Goal: Communication & Community: Ask a question

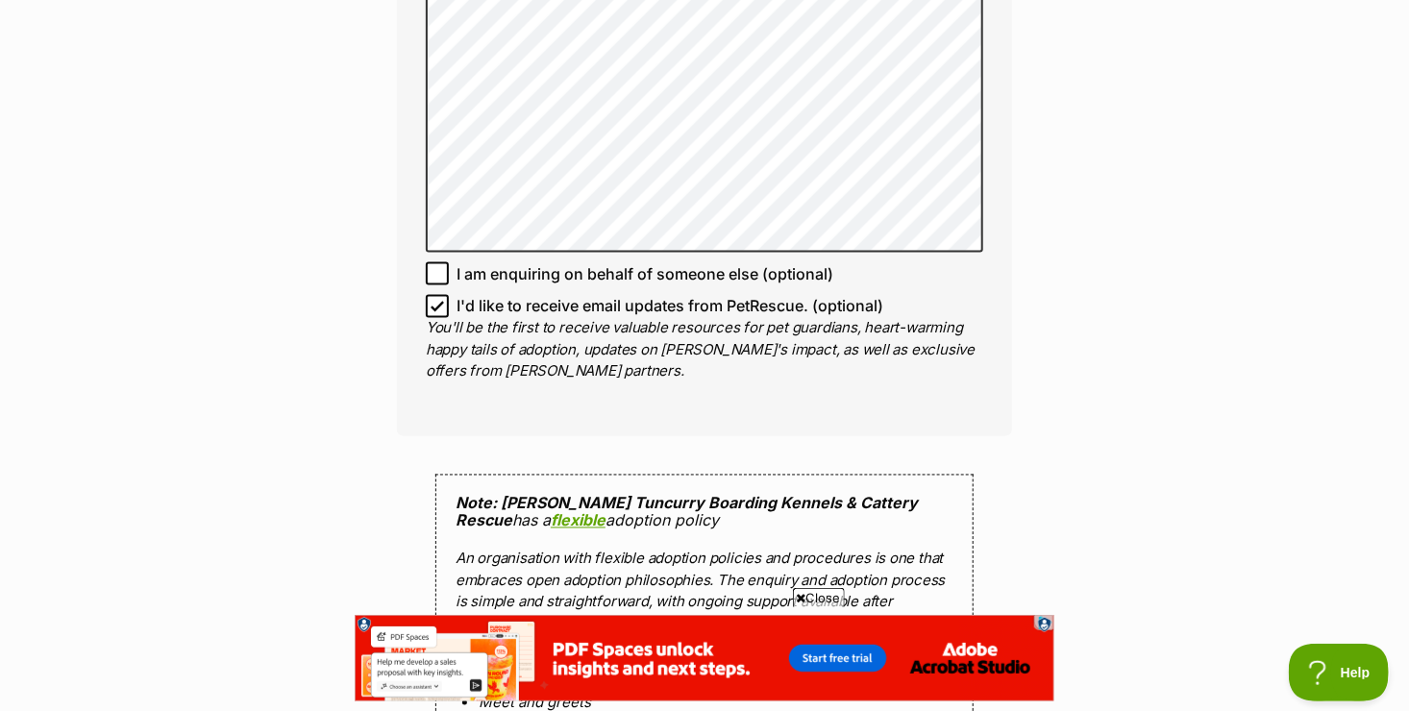
scroll to position [1481, 0]
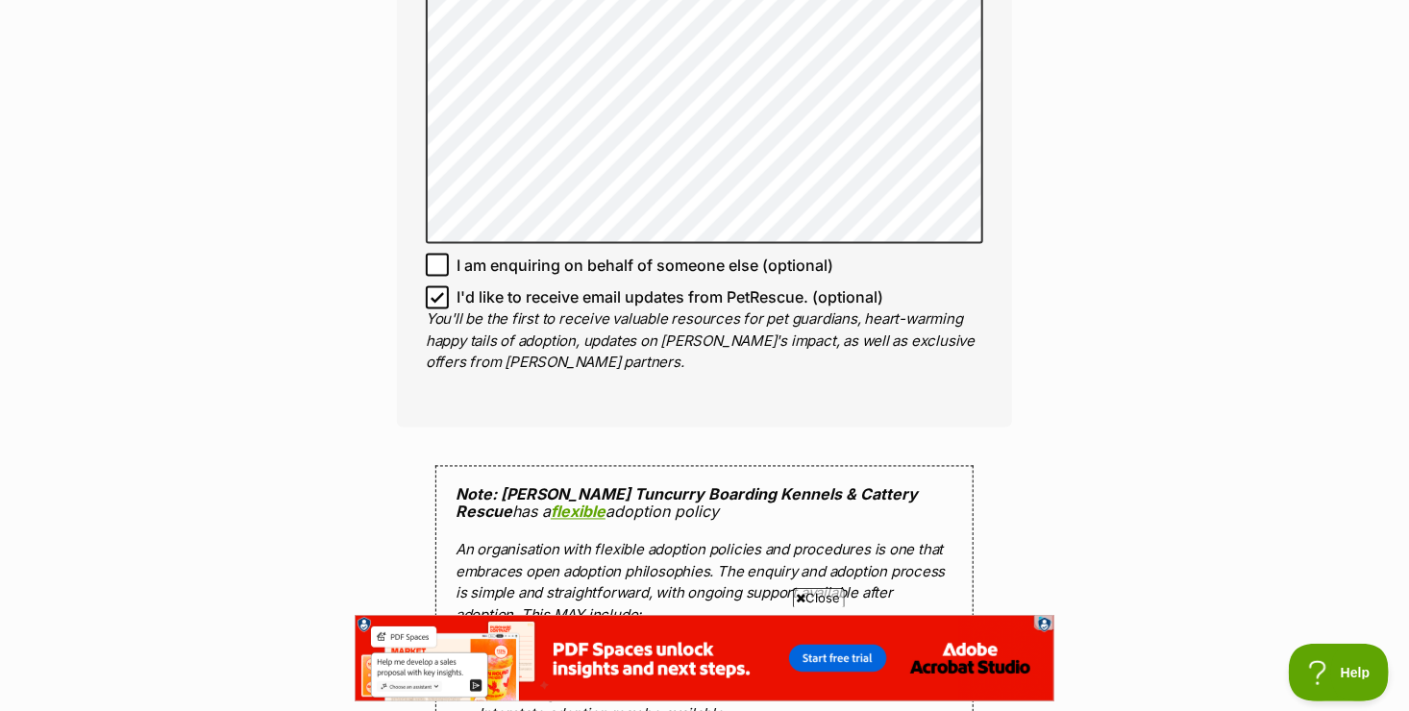
click at [443, 291] on icon at bounding box center [437, 297] width 13 height 13
click at [443, 286] on input "I'd like to receive email updates from PetRescue. (optional)" at bounding box center [437, 297] width 23 height 23
checkbox input "false"
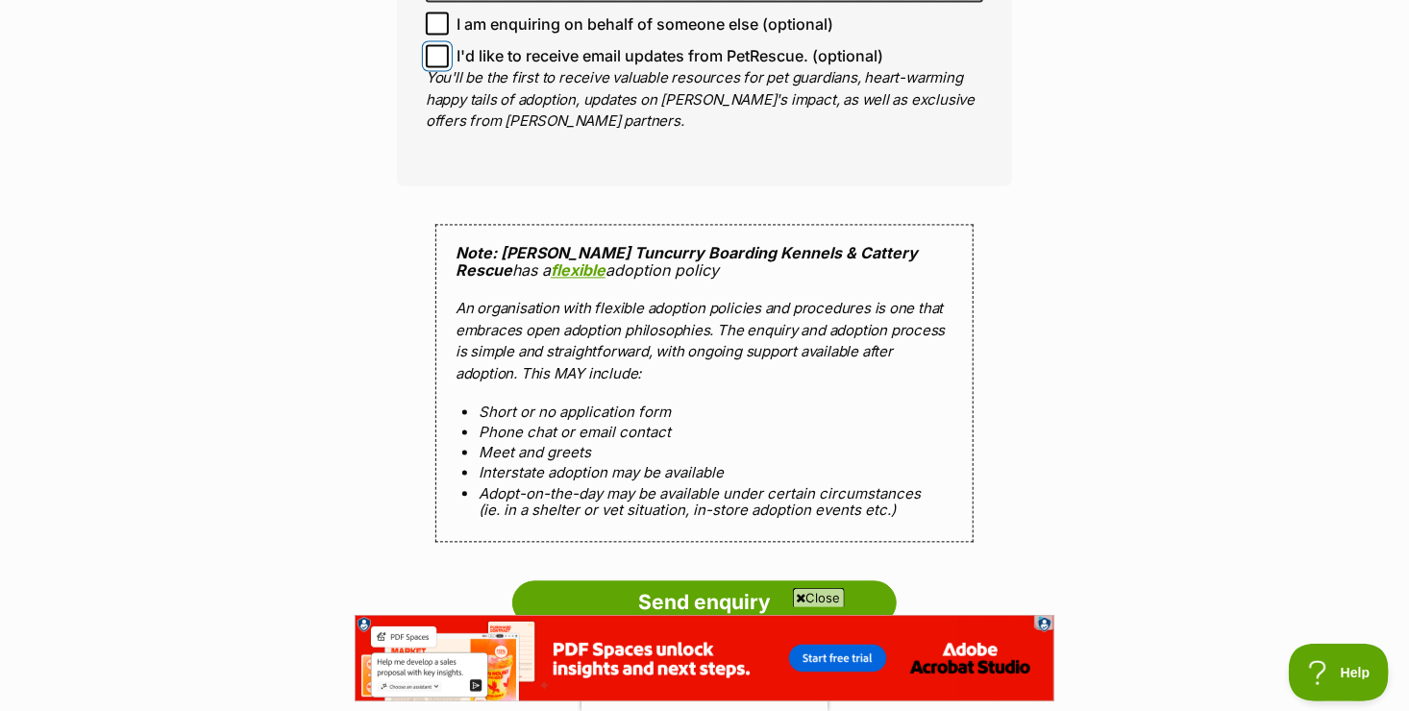
scroll to position [1732, 0]
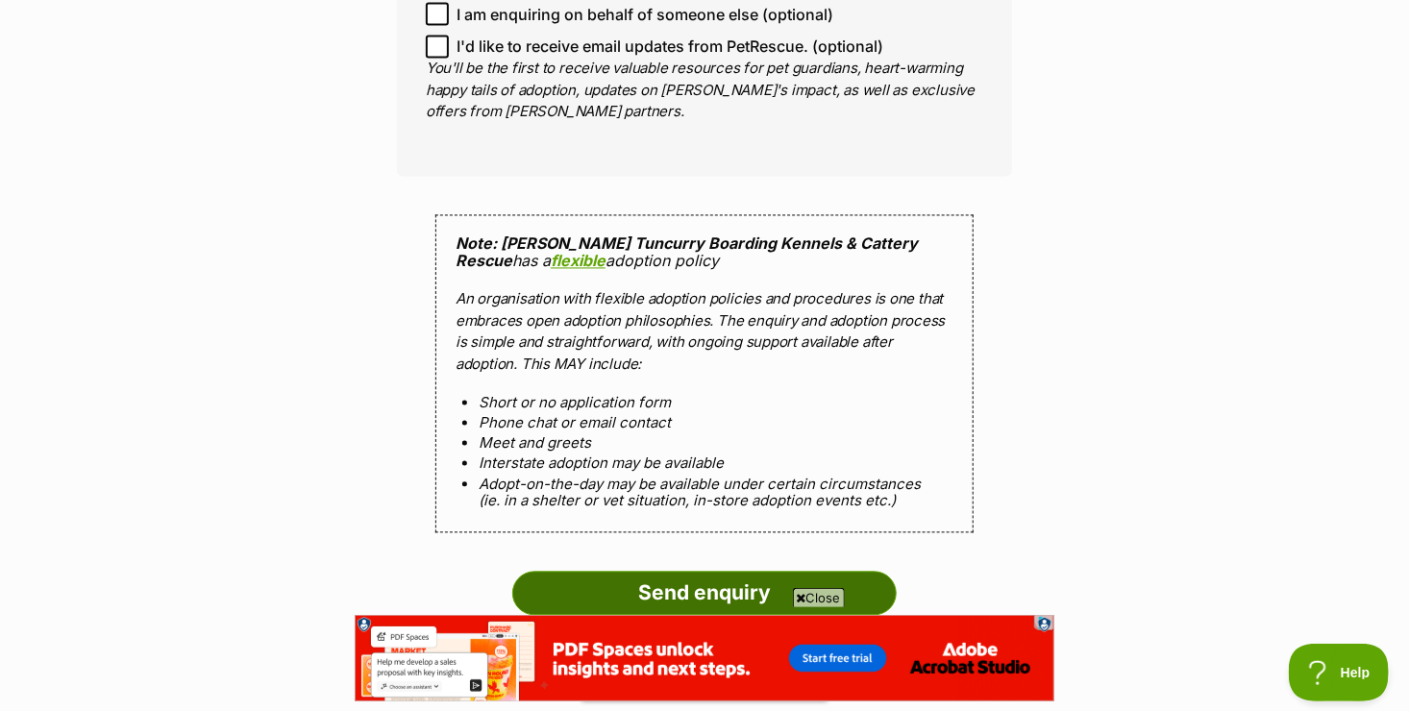
click at [860, 572] on input "Send enquiry" at bounding box center [704, 594] width 384 height 44
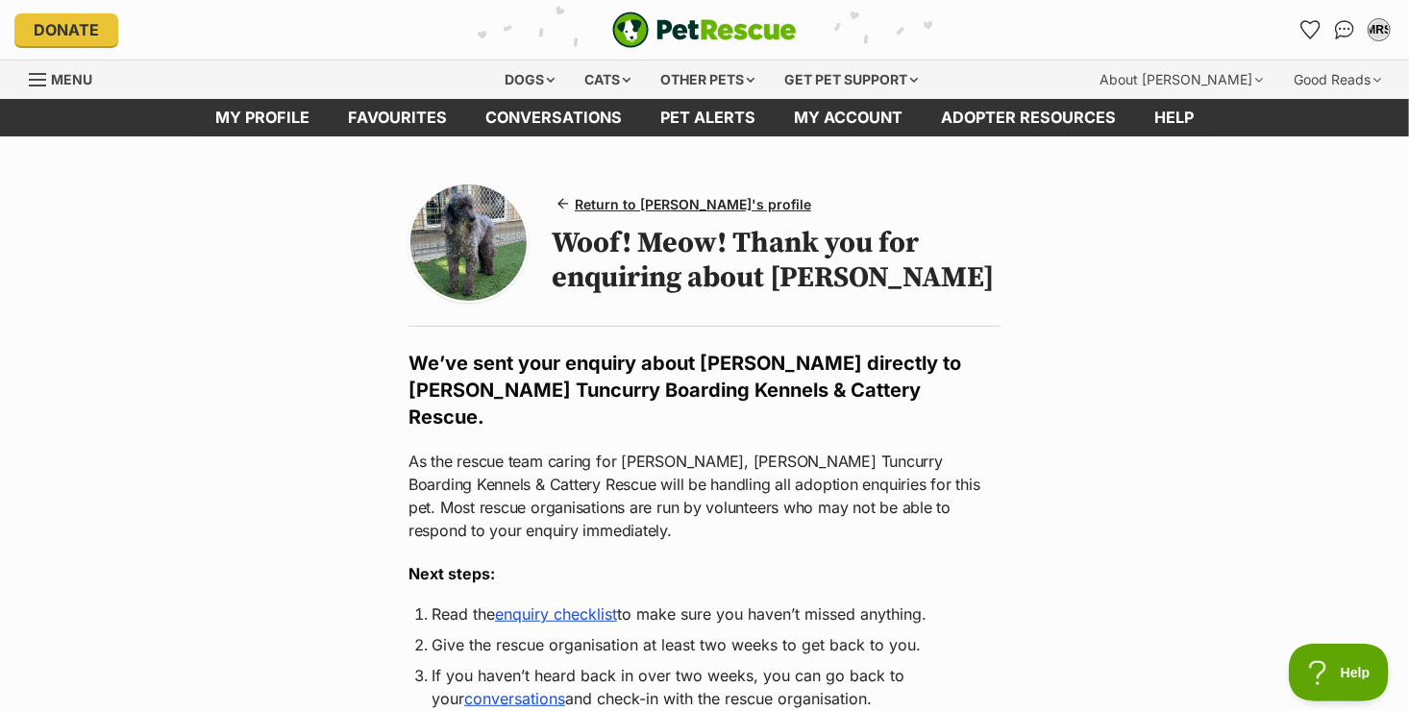
click at [1153, 427] on main "Return to [PERSON_NAME]'s profile Woof! Meow! Thank you for enquiring about [PE…" at bounding box center [704, 719] width 1409 height 1167
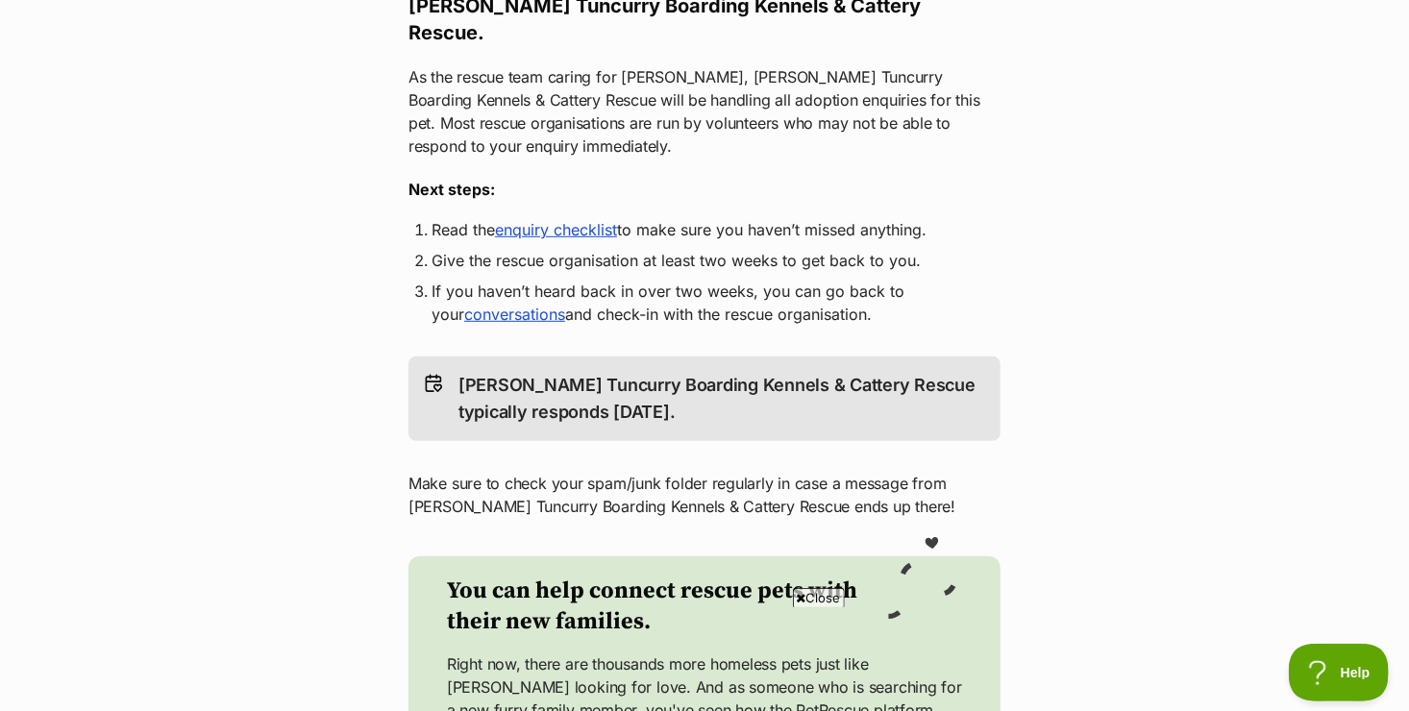
click at [584, 220] on link "enquiry checklist" at bounding box center [556, 229] width 122 height 19
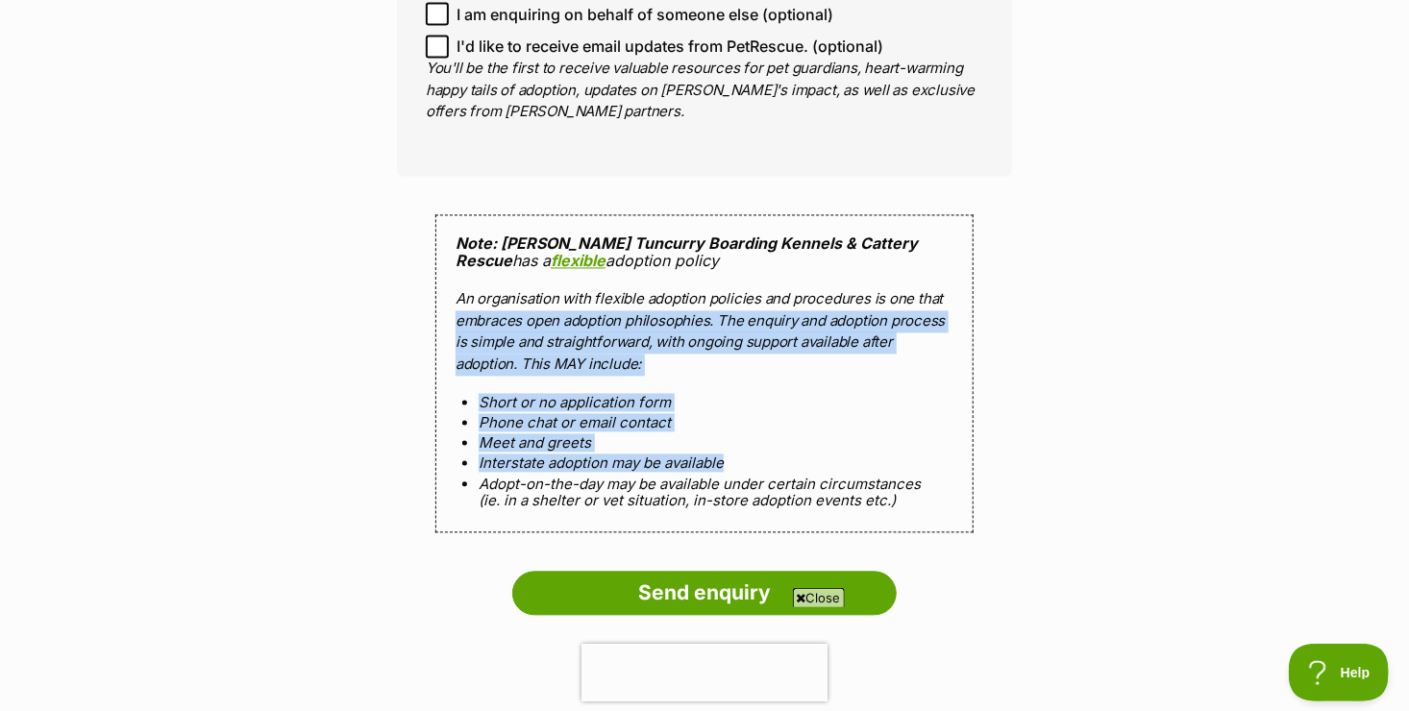
drag, startPoint x: 1408, startPoint y: 382, endPoint x: 1417, endPoint y: 377, distance: 9.9
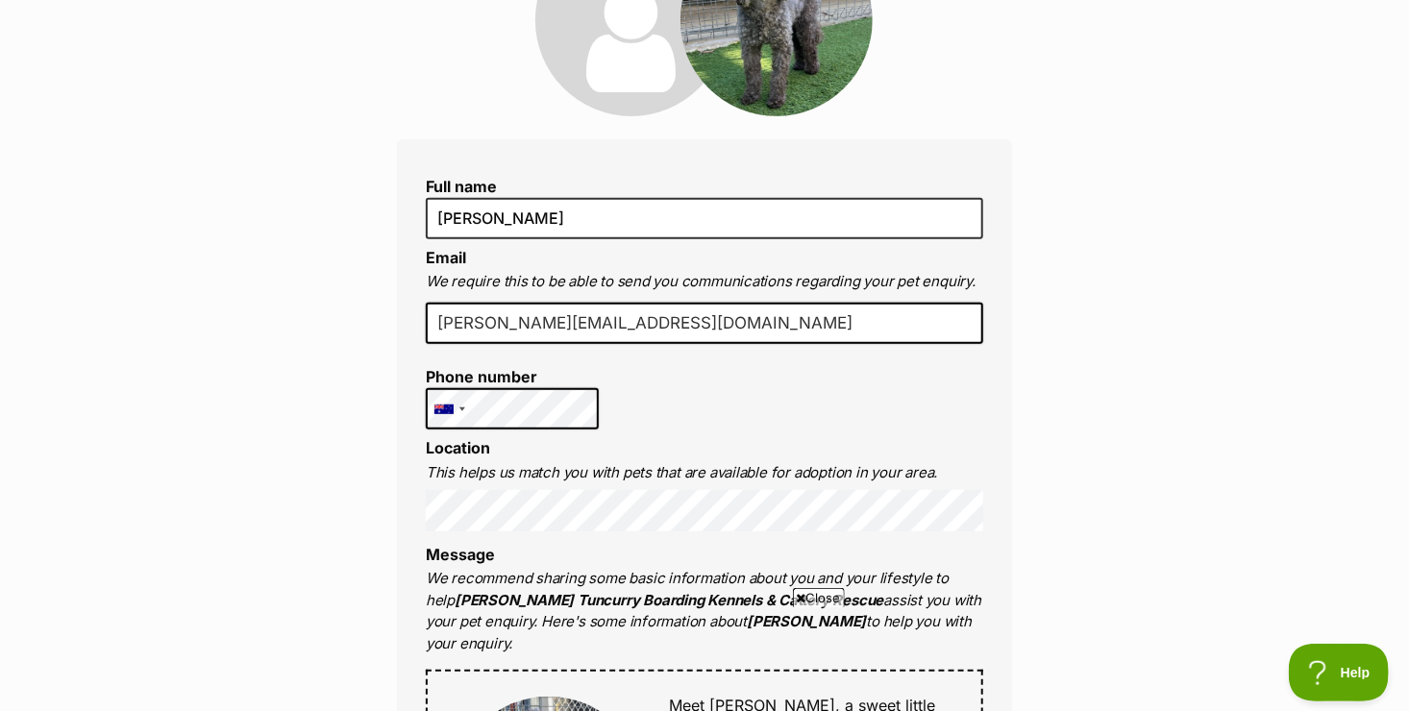
scroll to position [1732, 0]
